Goal: Transaction & Acquisition: Purchase product/service

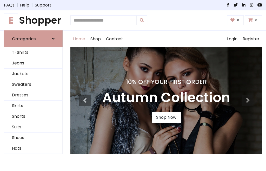
click at [133, 86] on h4 "10% Off Your First Order" at bounding box center [166, 81] width 128 height 7
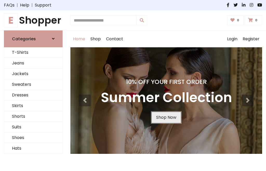
click at [166, 117] on link "Shop Now" at bounding box center [166, 117] width 29 height 11
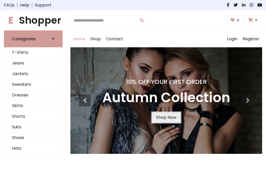
click at [166, 117] on link "Shop Now" at bounding box center [166, 117] width 29 height 11
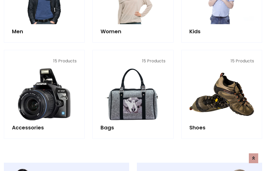
scroll to position [519, 0]
